Goal: Task Accomplishment & Management: Check status

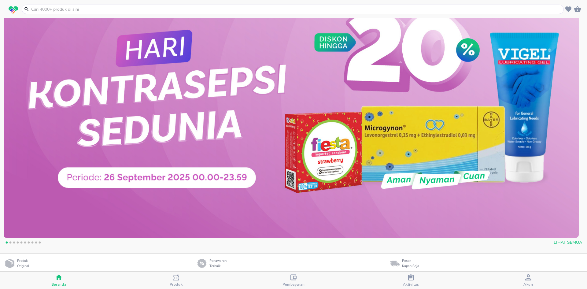
scroll to position [122, 0]
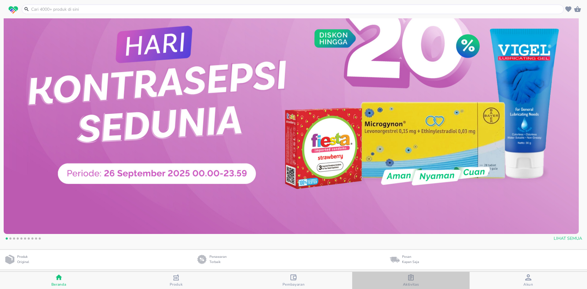
click at [412, 280] on div "button" at bounding box center [411, 278] width 6 height 8
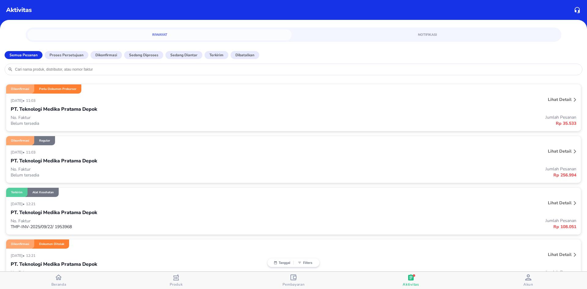
click at [547, 99] on p "Lihat detail" at bounding box center [559, 100] width 24 height 6
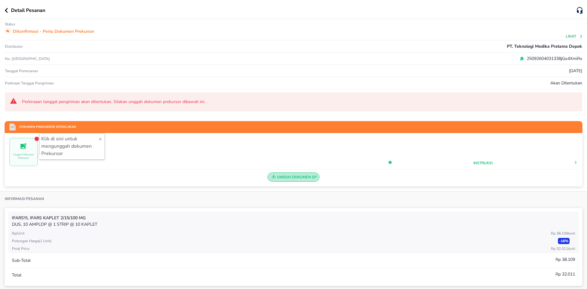
click at [295, 177] on span "Unduh Dokumen SP" at bounding box center [293, 177] width 47 height 8
click at [29, 147] on span "Unggah Dokumen Prekursor" at bounding box center [23, 152] width 27 height 20
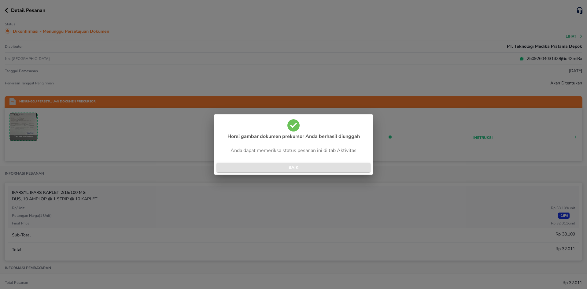
click at [293, 165] on span "BAIK" at bounding box center [293, 167] width 144 height 7
